Goal: Navigation & Orientation: Understand site structure

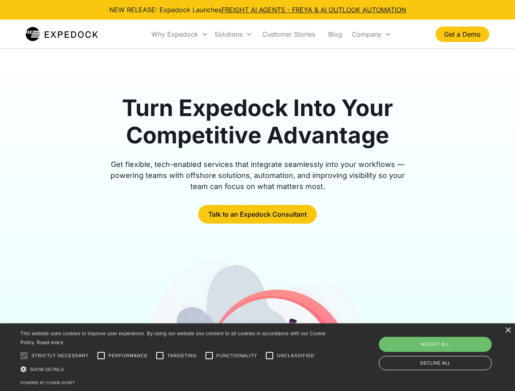
click at [180, 34] on div "Why Expedock" at bounding box center [174, 34] width 47 height 8
click at [233, 34] on div "Solutions" at bounding box center [228, 34] width 28 height 8
click at [371, 34] on div "Company" at bounding box center [367, 34] width 30 height 8
click at [24, 356] on div at bounding box center [24, 355] width 16 height 16
click at [101, 356] on input "Performance" at bounding box center [101, 355] width 16 height 16
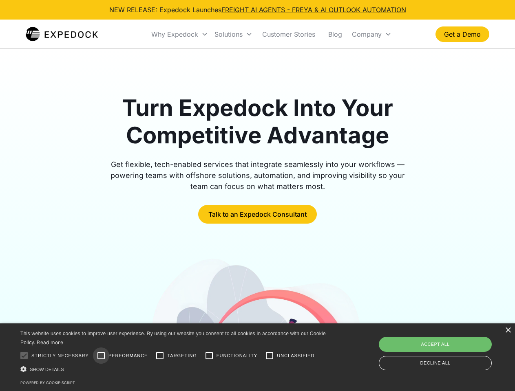
checkbox input "true"
click at [160, 356] on input "Targeting" at bounding box center [160, 355] width 16 height 16
checkbox input "true"
click at [209, 356] on input "Functionality" at bounding box center [209, 355] width 16 height 16
checkbox input "true"
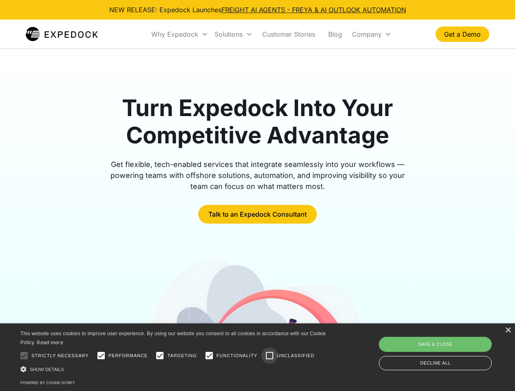
click at [269, 356] on input "Unclassified" at bounding box center [269, 355] width 16 height 16
checkbox input "true"
click at [174, 369] on div "Show details Hide details" at bounding box center [174, 369] width 308 height 9
